Goal: Task Accomplishment & Management: Use online tool/utility

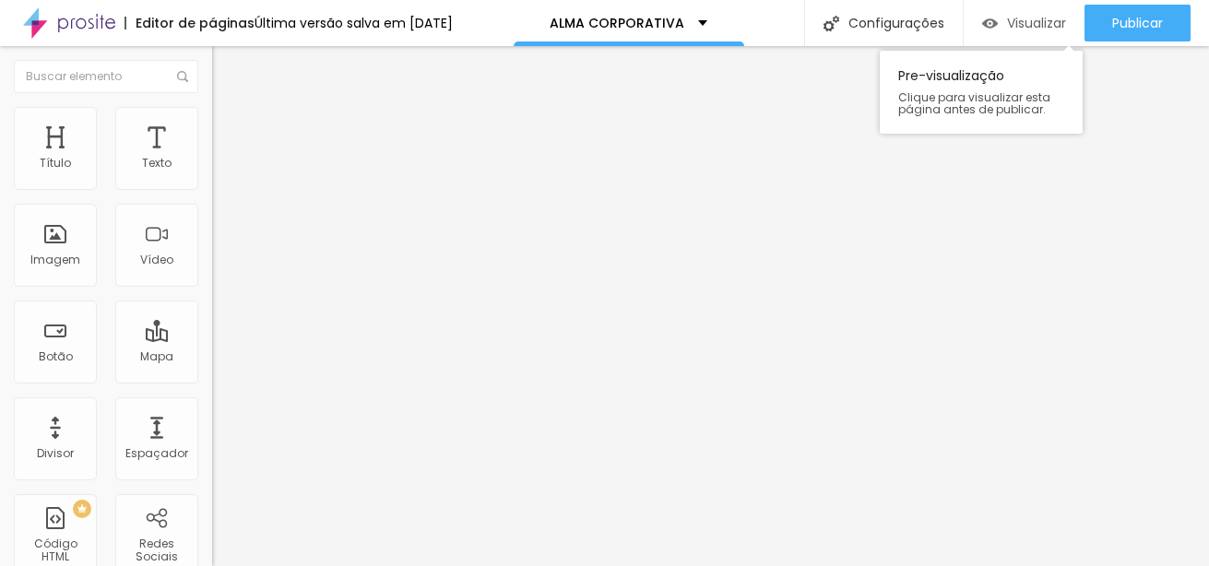
click at [1022, 20] on span "Visualizar" at bounding box center [1036, 23] width 59 height 15
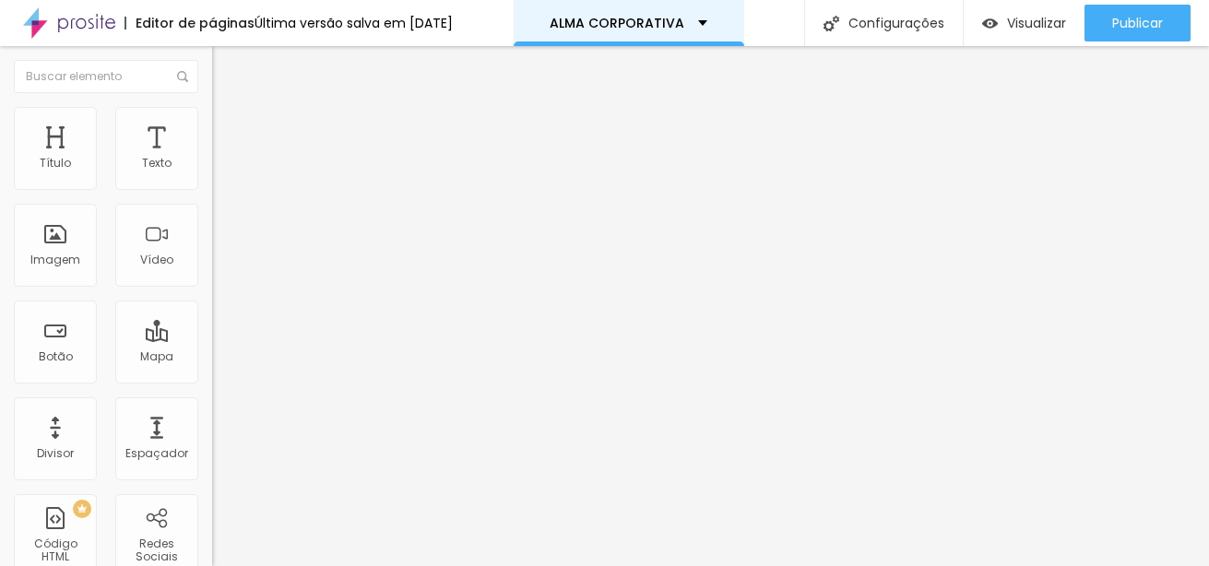
click at [707, 18] on div "ALMA CORPORATIVA" at bounding box center [629, 23] width 158 height 13
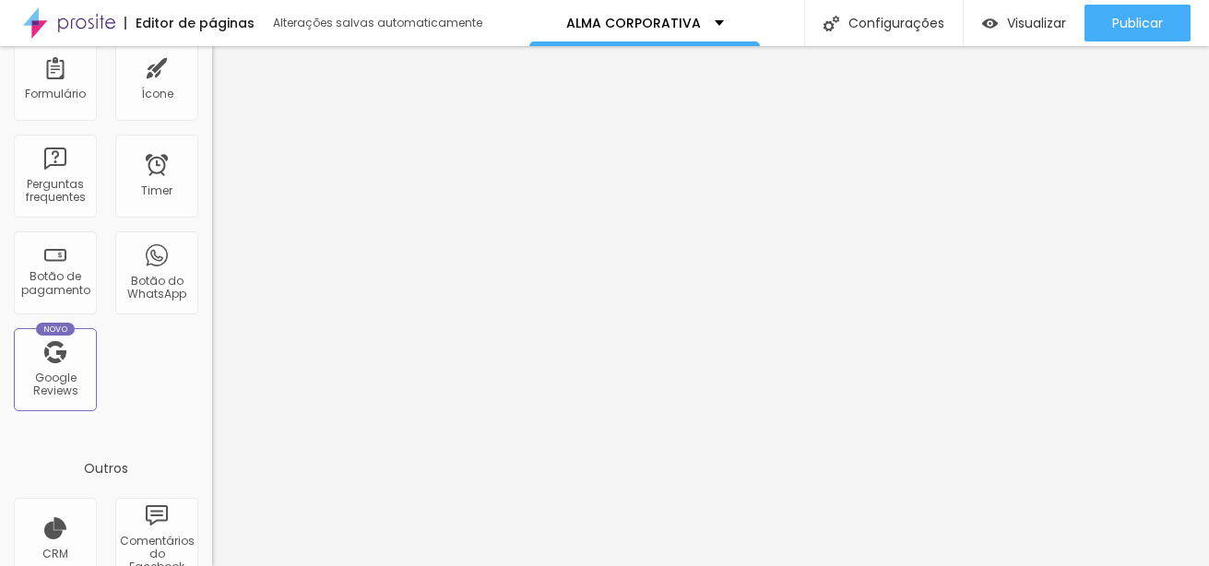
scroll to position [679, 0]
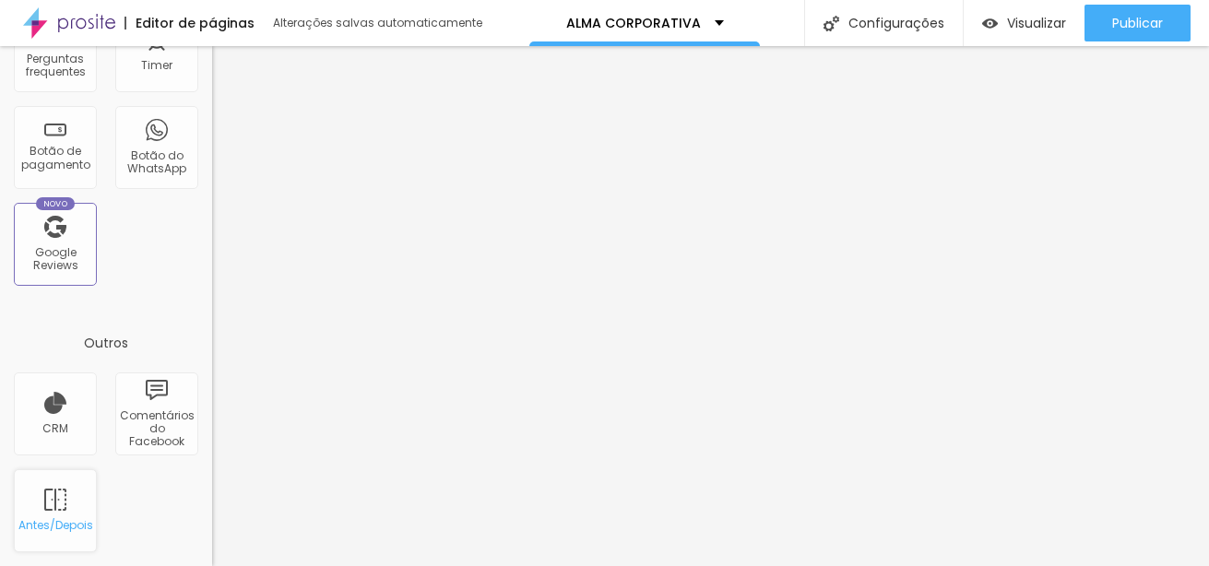
click at [50, 522] on div "Antes/Depois" at bounding box center [54, 525] width 73 height 13
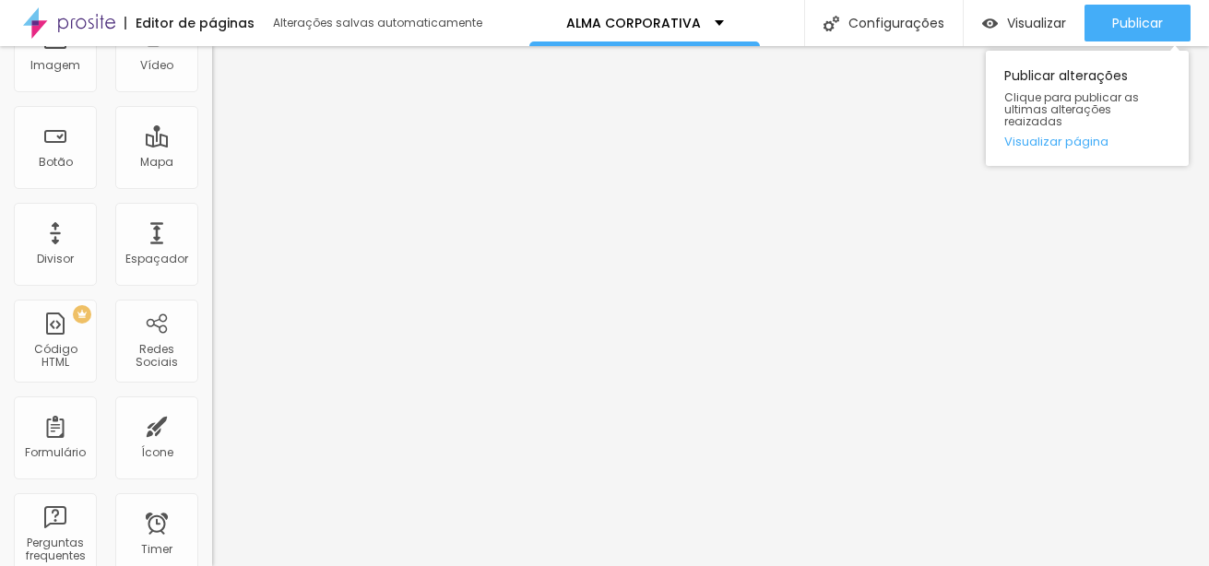
scroll to position [0, 0]
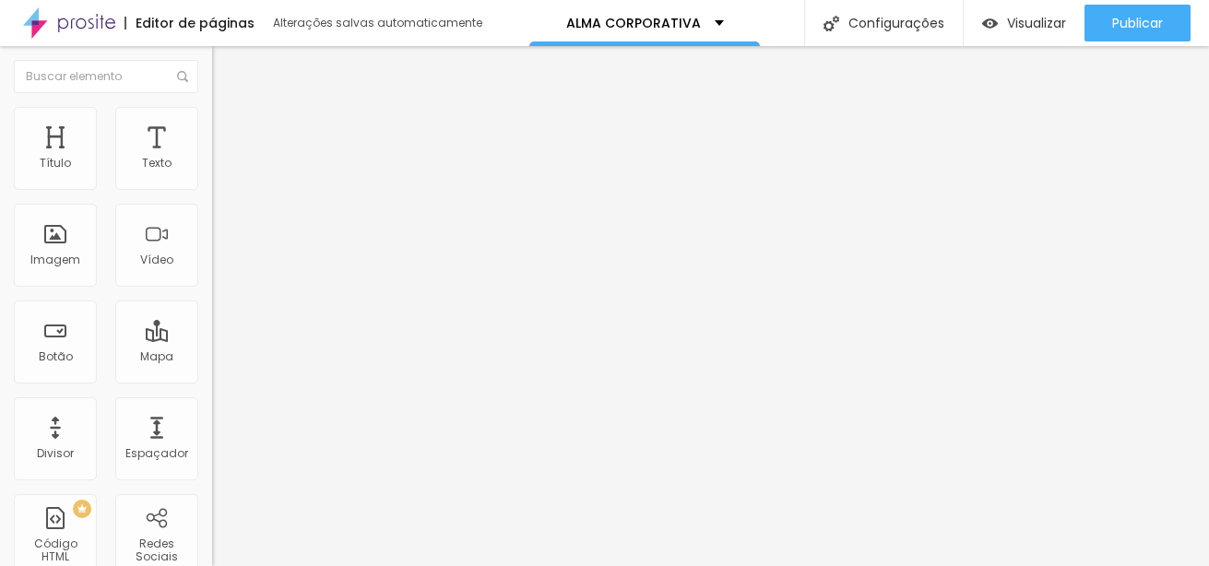
click at [229, 125] on span "Avançado" at bounding box center [259, 120] width 61 height 16
